Goal: Find specific page/section: Find specific page/section

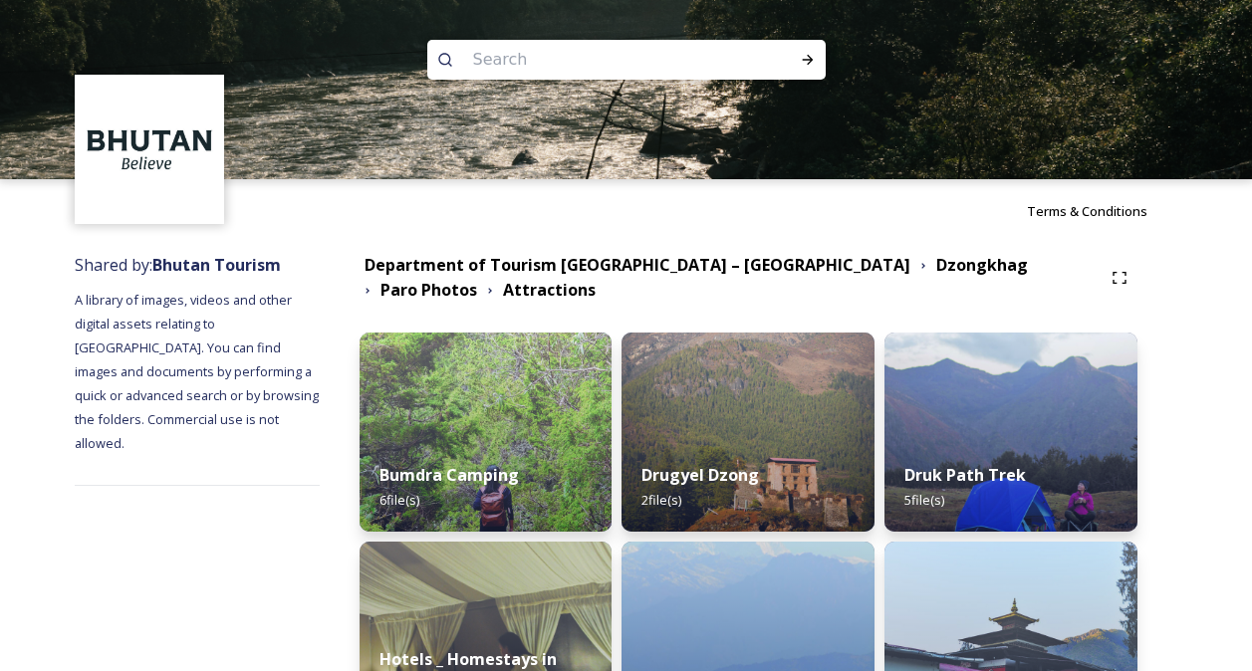
scroll to position [58, 0]
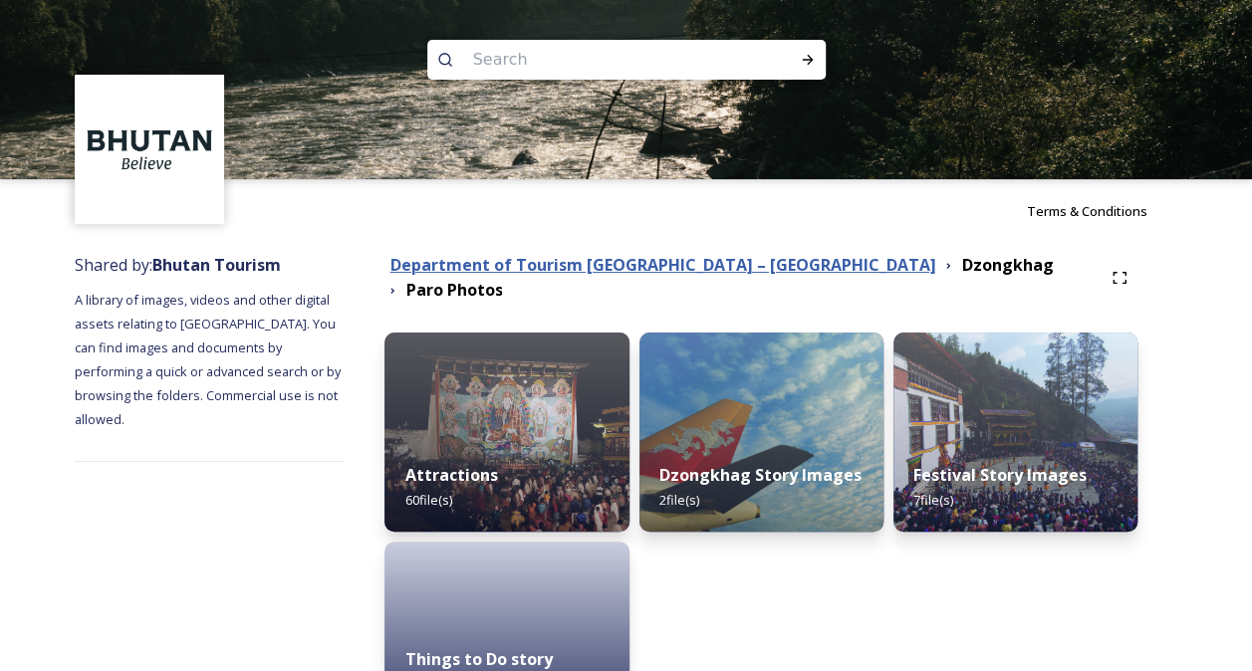
click at [710, 272] on strong "Department of Tourism [GEOGRAPHIC_DATA] – [GEOGRAPHIC_DATA]" at bounding box center [662, 265] width 546 height 22
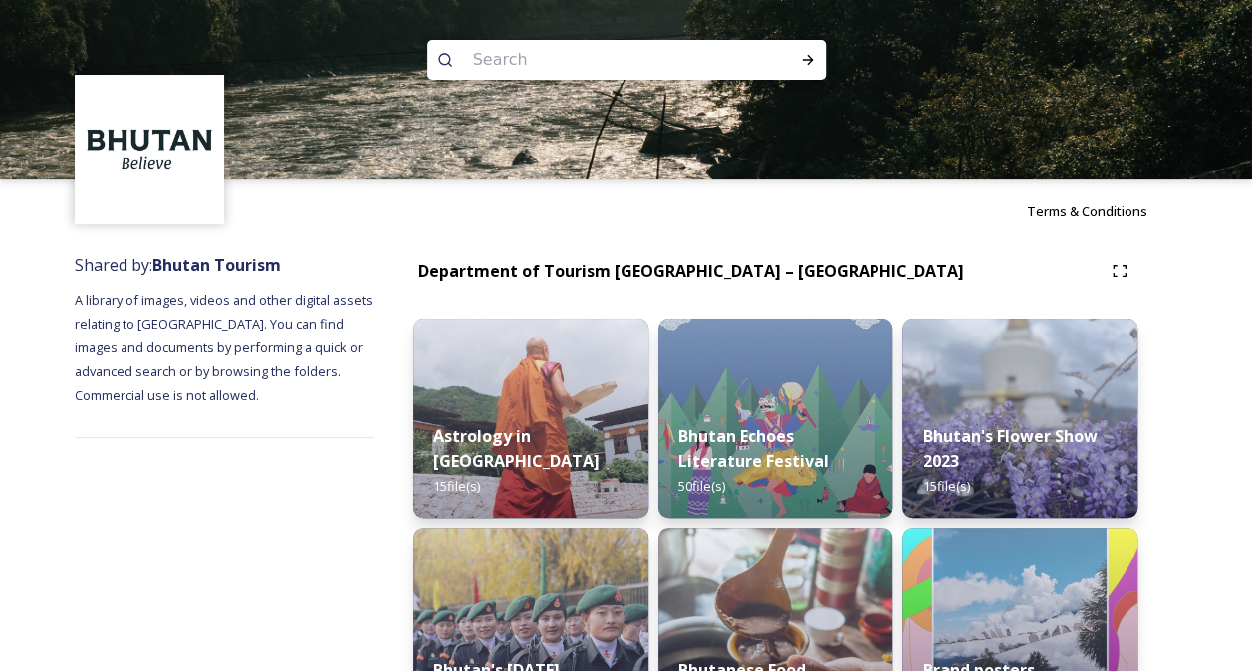
click at [536, 52] on input at bounding box center [599, 60] width 273 height 44
type input "map"
click at [521, 55] on input at bounding box center [635, 60] width 249 height 44
type input "map"
